Goal: Task Accomplishment & Management: Manage account settings

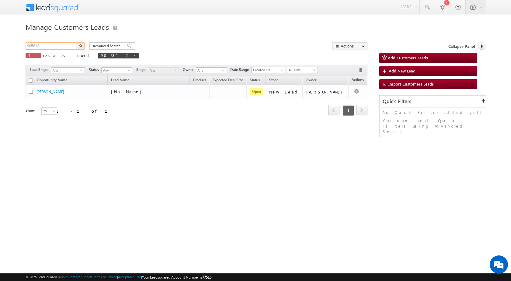
click at [51, 44] on input "905812" at bounding box center [52, 45] width 52 height 7
paste input "49311"
type input "949311"
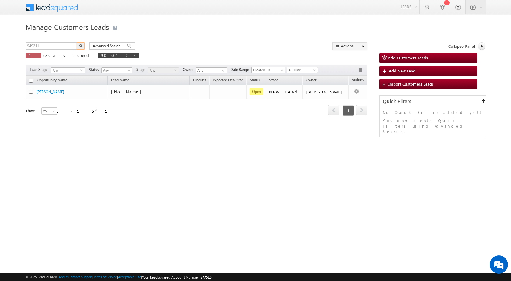
click at [77, 42] on button "button" at bounding box center [81, 45] width 8 height 7
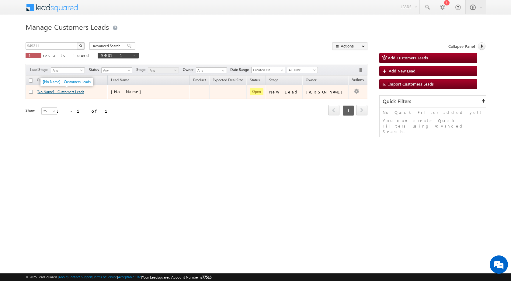
click at [65, 92] on link "[No Name] - Customers Leads" at bounding box center [61, 91] width 48 height 5
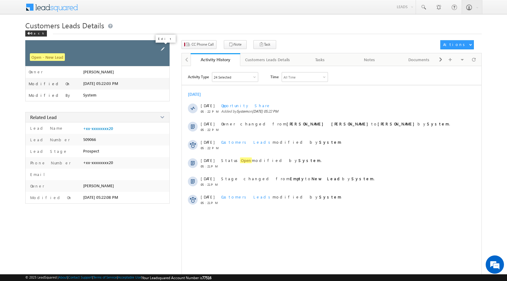
click at [162, 48] on span at bounding box center [162, 49] width 7 height 7
click at [156, 50] on span at bounding box center [156, 49] width 7 height 7
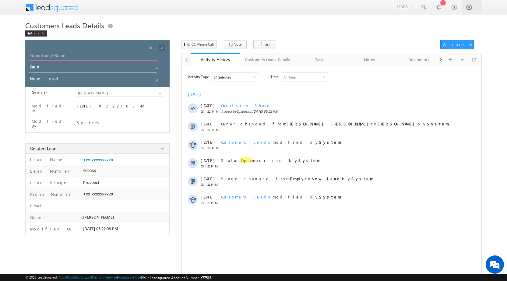
click at [92, 58] on input "Opportunity Name" at bounding box center [93, 56] width 129 height 9
paste input "[PERSON_NAME]"
type input "[PERSON_NAME]"
click at [161, 47] on span at bounding box center [162, 47] width 7 height 7
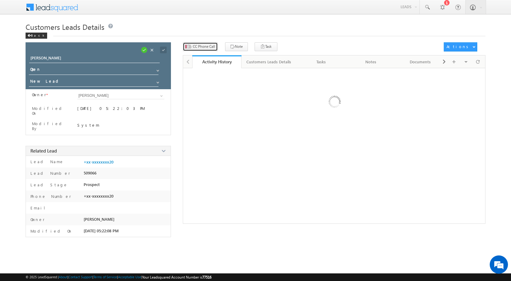
click at [196, 45] on span "CC Phone Call" at bounding box center [204, 46] width 22 height 5
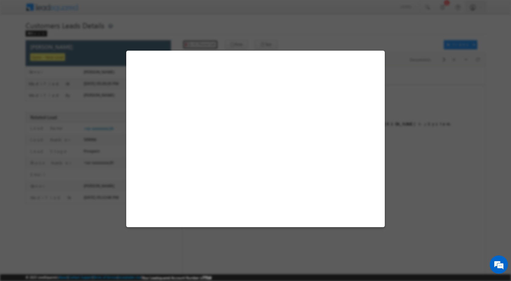
select select "BARAN"
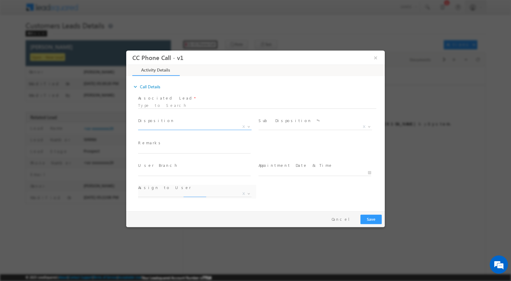
select select "ajay.gocher@sgrlimited.in"
click at [250, 127] on span at bounding box center [248, 126] width 6 height 8
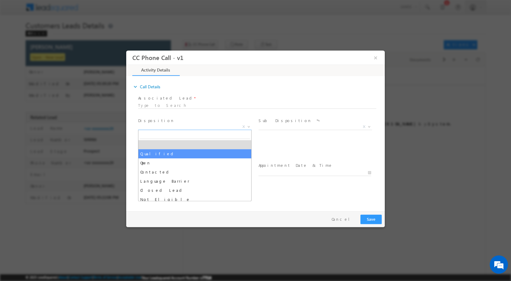
select select "Qualified"
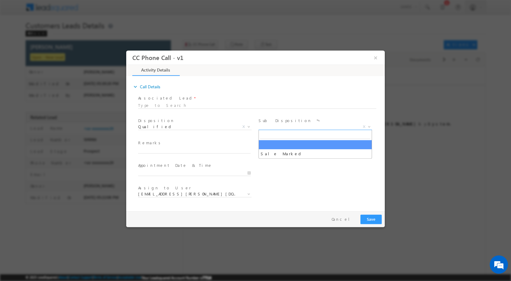
click at [362, 124] on span "X" at bounding box center [315, 127] width 113 height 6
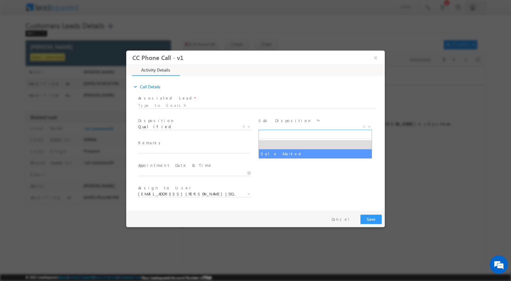
select select "Sale Marked"
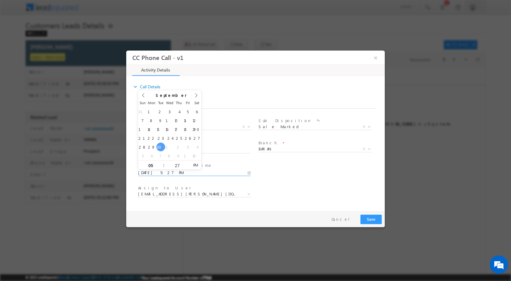
click at [251, 173] on input "09/30/2025 5:27 PM" at bounding box center [194, 172] width 113 height 6
type input "10/06/2025 5:27 PM"
type input "12"
type input "10/06/2025 12:27 PM"
click at [175, 163] on input "27" at bounding box center [177, 165] width 25 height 4
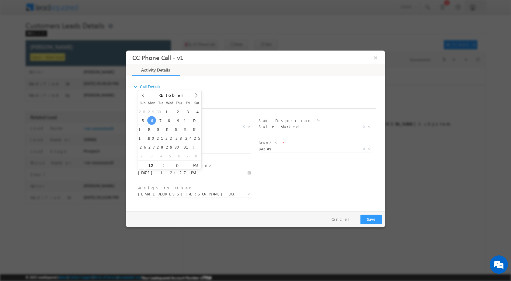
type input "00"
type input "10/06/2025 12:00 PM"
click at [335, 188] on div "Assign to User * ajay.gocher@sgrlimited.in arvind.malav@sgrlimited.in ashok.mee…" at bounding box center [261, 194] width 248 height 23
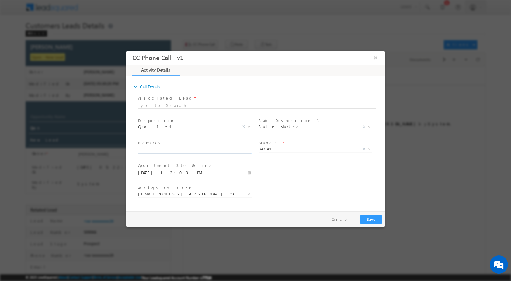
click at [242, 151] on input "text" at bounding box center [194, 150] width 113 height 6
paste input "30/09-Customer name is Sugna Bai Interested for Top Up loan amount required 1.5…"
type input "30/09-Customer name is Sugna Bai Interested for Top Up loan amount required 1.5…"
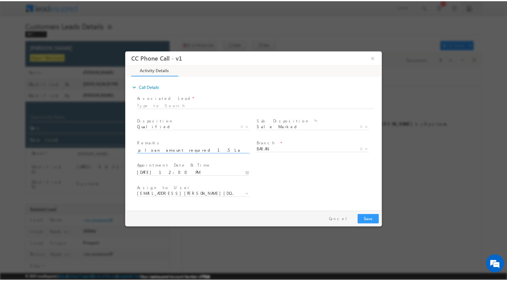
scroll to position [0, 0]
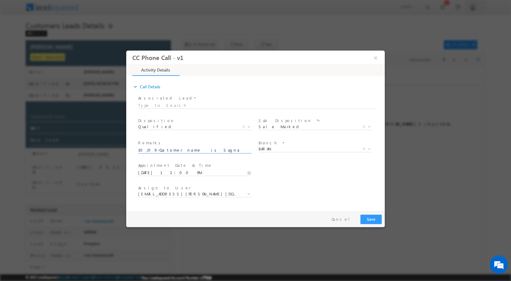
click at [283, 187] on div "Assign to User * ajay.gocher@sgrlimited.in arvind.malav@sgrlimited.in ashok.mee…" at bounding box center [261, 194] width 248 height 23
click at [250, 194] on b at bounding box center [249, 193] width 4 height 2
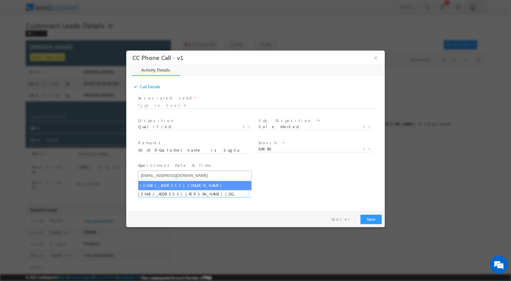
type input "gaurav.kumar1@sgrlimited.in"
select select "gaurav.kumar1@sgrlimited.in"
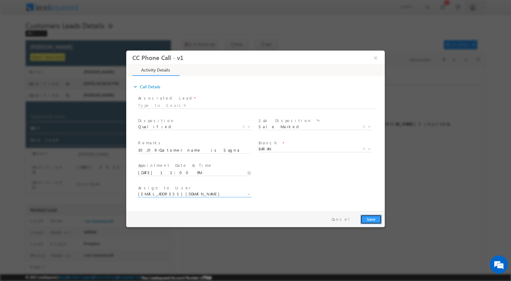
click at [367, 220] on button "Save" at bounding box center [371, 218] width 21 height 9
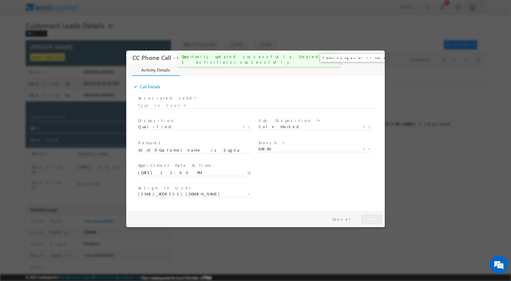
click at [376, 61] on button "×" at bounding box center [376, 57] width 10 height 11
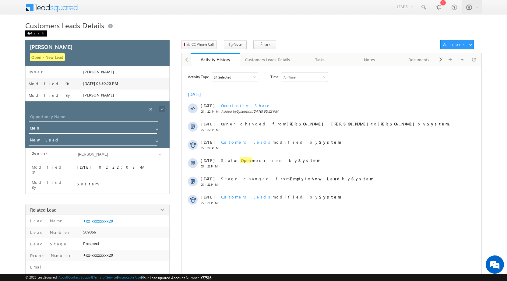
click at [36, 35] on div "Back" at bounding box center [36, 33] width 22 height 6
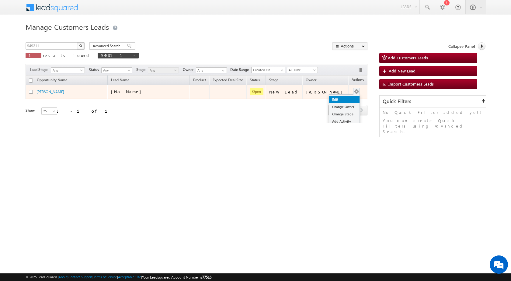
click at [340, 96] on link "Edit" at bounding box center [344, 99] width 30 height 7
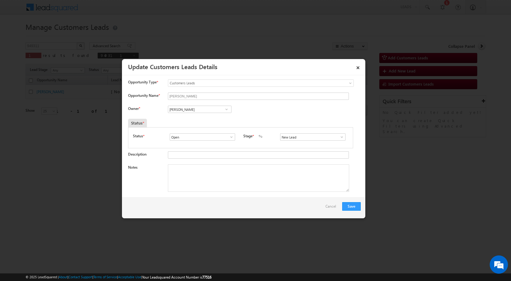
click at [227, 109] on span at bounding box center [227, 109] width 6 height 5
paste input "gaurav.kumar1@sgrlimited.in"
click at [188, 120] on span "gaurav.kumar1@sgrlimited.in" at bounding box center [197, 121] width 55 height 5
type input "Gaurav Kumar"
click at [200, 182] on textarea "Notes" at bounding box center [258, 177] width 181 height 27
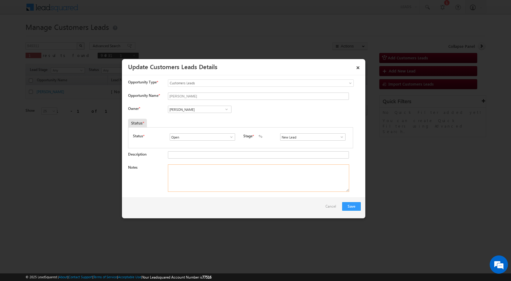
paste textarea "30/09-Customer name is Sugna Bai Interested for Top Up loan amount required 1.5…"
type textarea "30/09-Customer name is Sugna Bai Interested for Top Up loan amount required 1.5…"
click at [347, 204] on button "Save" at bounding box center [351, 206] width 19 height 9
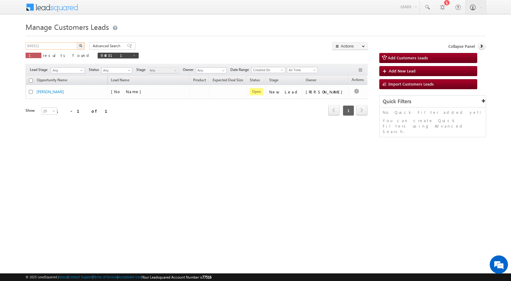
drag, startPoint x: 62, startPoint y: 45, endPoint x: 16, endPoint y: 50, distance: 46.5
click at [16, 50] on body "Menu Rubi Yadav sitar a7@ks erve." at bounding box center [255, 86] width 511 height 173
paste input "29"
type input "949329"
click at [79, 45] on img "button" at bounding box center [80, 45] width 3 height 3
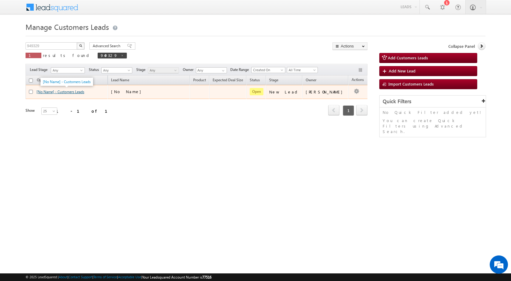
click at [73, 92] on link "[No Name] - Customers Leads" at bounding box center [61, 91] width 48 height 5
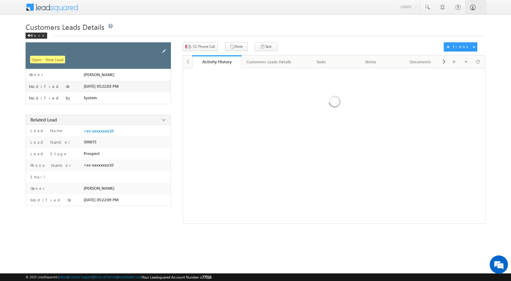
click at [164, 50] on span at bounding box center [164, 51] width 7 height 7
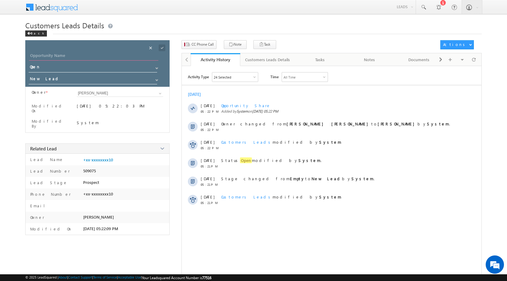
click at [65, 55] on input "Opportunity Name" at bounding box center [93, 56] width 129 height 9
type input "Reena"
click at [161, 47] on span at bounding box center [162, 47] width 7 height 7
click at [204, 44] on span "CC Phone Call" at bounding box center [202, 44] width 22 height 5
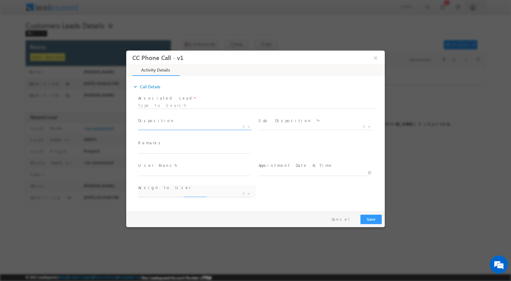
click at [249, 123] on span at bounding box center [248, 126] width 6 height 8
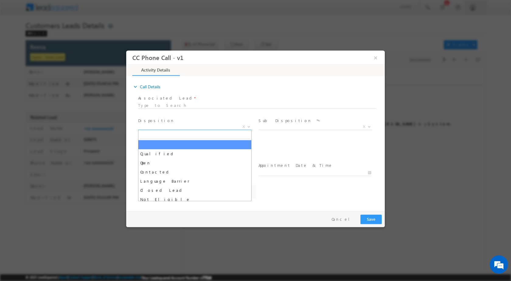
select select "[DOMAIN_NAME][EMAIL_ADDRESS][DOMAIN_NAME]"
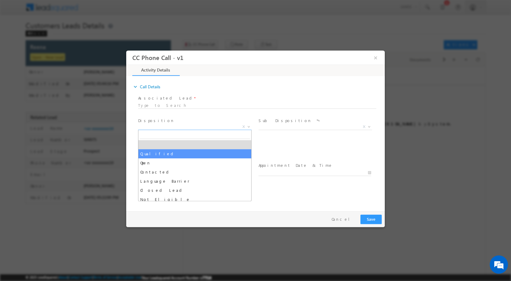
select select "Qualified"
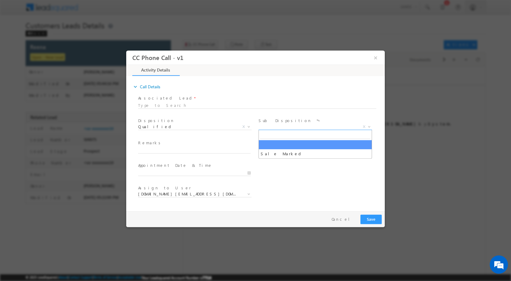
click at [370, 125] on b at bounding box center [370, 126] width 4 height 2
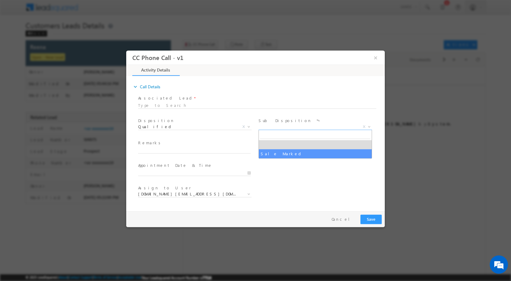
select select "Sale Marked"
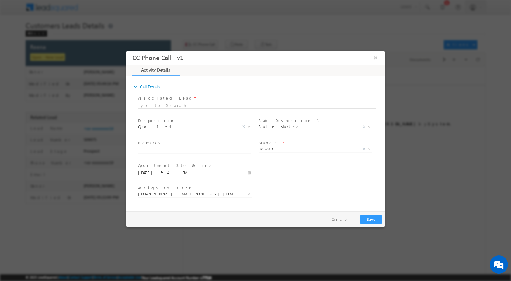
drag, startPoint x: 250, startPoint y: 175, endPoint x: 232, endPoint y: 159, distance: 24.0
click at [250, 174] on input "09/30/2025 5:41 PM" at bounding box center [194, 172] width 113 height 6
type input "10/01/2025 5:41 PM"
type input "4"
type input "10/01/2025 4:41 PM"
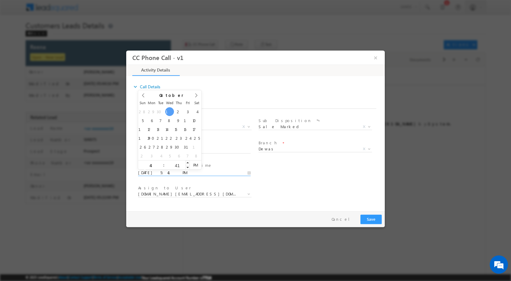
type input "04"
click at [182, 166] on input "41" at bounding box center [177, 165] width 25 height 4
type input "00"
type input "10/01/2025 4:00 PM"
click at [314, 185] on div "Assign to User * abhishek.pn@sgrlimited.in arpit.c@sgrlimited.in arvind.solanki…" at bounding box center [261, 194] width 248 height 23
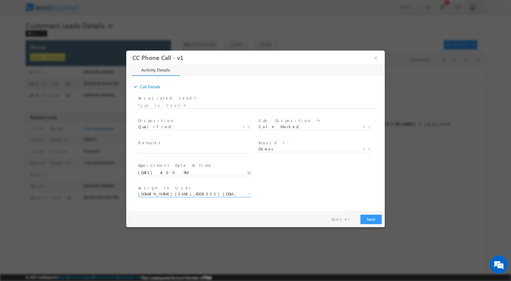
click at [248, 194] on b at bounding box center [249, 193] width 4 height 2
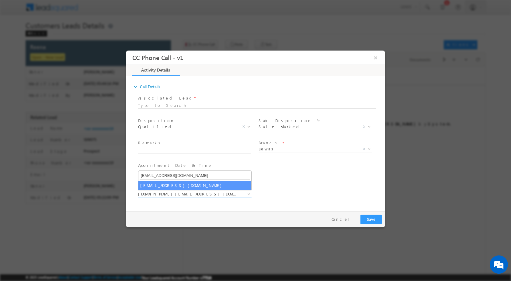
type input "[EMAIL_ADDRESS][DOMAIN_NAME]"
select select "[EMAIL_ADDRESS][DOMAIN_NAME]"
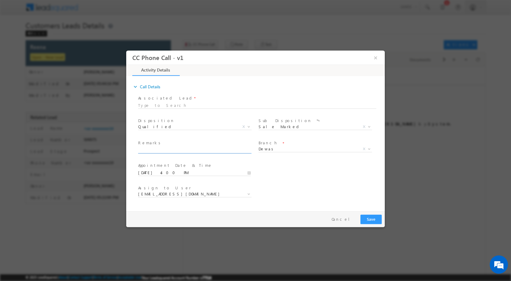
click at [218, 148] on input "text" at bounding box center [194, 150] width 113 height 6
paste input "30/09-Customer name is [PERSON_NAME] . City Dewas Interested for top up require…"
type input "30/09-Customer name is [PERSON_NAME] . City Dewas Interested for top up require…"
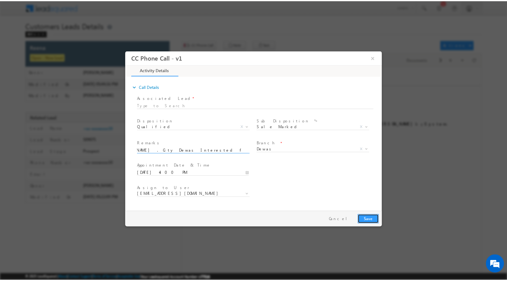
scroll to position [0, 0]
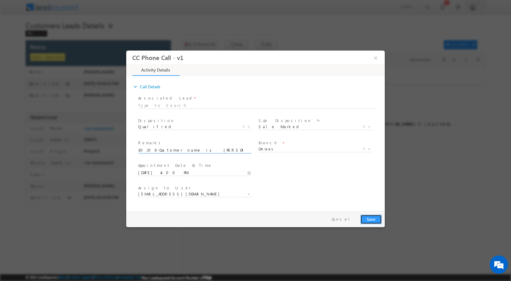
click at [362, 216] on button "Save" at bounding box center [371, 218] width 21 height 9
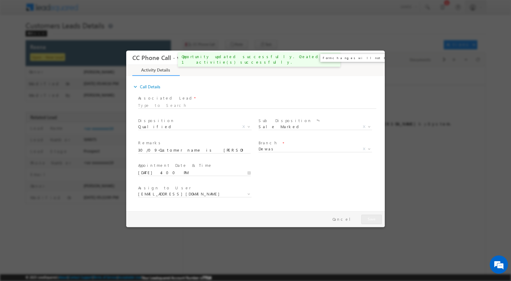
click at [374, 59] on button "×" at bounding box center [376, 57] width 10 height 11
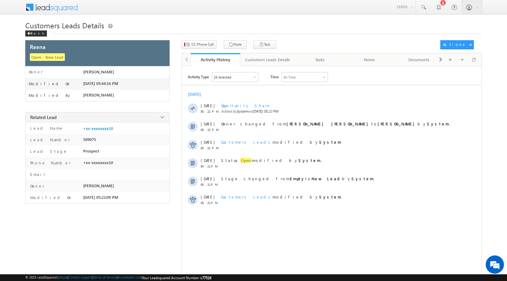
click at [27, 30] on span "Customers Leads Details" at bounding box center [64, 25] width 79 height 10
click at [29, 32] on div "Back" at bounding box center [36, 33] width 22 height 6
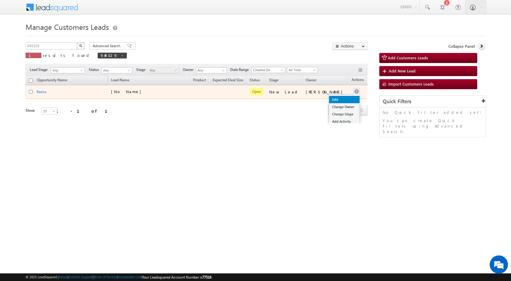
click at [340, 96] on link "Edit" at bounding box center [344, 99] width 30 height 7
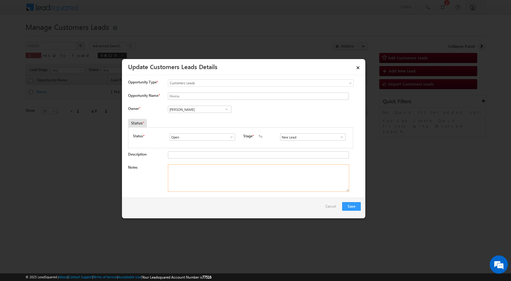
click at [221, 170] on textarea "Notes" at bounding box center [258, 177] width 181 height 27
paste textarea "30/09-Customer name is [PERSON_NAME] . City Dewas Interested for top up require…"
type textarea "30/09-Customer name is [PERSON_NAME] . City Dewas Interested for top up require…"
click at [227, 108] on span at bounding box center [227, 109] width 6 height 5
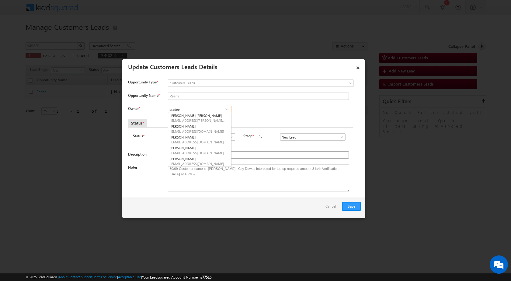
scroll to position [12, 0]
click at [186, 141] on span "[EMAIL_ADDRESS][DOMAIN_NAME]" at bounding box center [197, 142] width 55 height 5
type input "[PERSON_NAME]"
click at [356, 207] on button "Save" at bounding box center [351, 206] width 19 height 9
